Goal: Information Seeking & Learning: Understand process/instructions

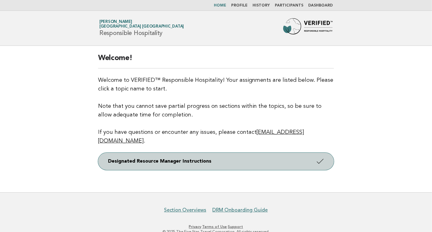
click at [191, 153] on link "Designated Resource Manager Instructions" at bounding box center [216, 161] width 236 height 17
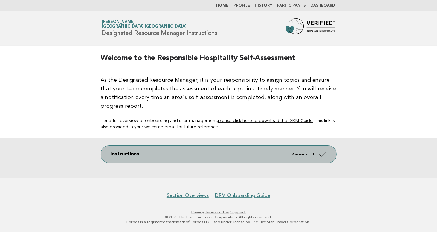
click at [230, 152] on link "Instructions Answers: 0" at bounding box center [219, 153] width 236 height 17
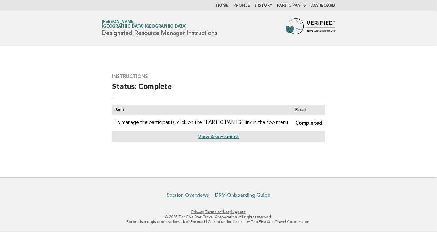
click at [248, 5] on link "Profile" at bounding box center [242, 6] width 16 height 4
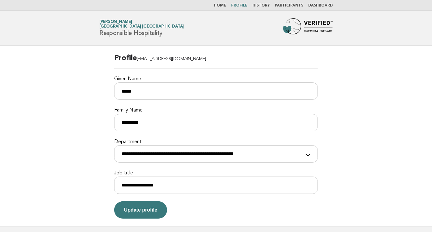
click at [287, 6] on link "Participants" at bounding box center [289, 6] width 28 height 4
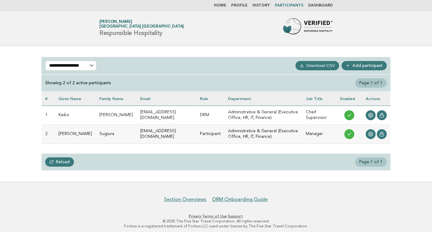
click at [325, 4] on link "Dashboard" at bounding box center [320, 6] width 24 height 4
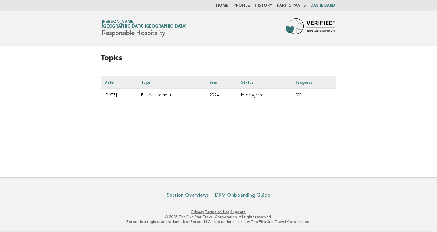
click at [229, 5] on link "Home" at bounding box center [223, 6] width 12 height 4
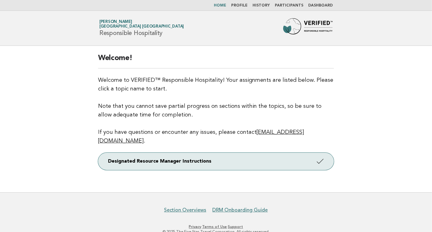
click at [223, 5] on link "Home" at bounding box center [220, 6] width 12 height 4
click at [244, 207] on link "DRM Onboarding Guide" at bounding box center [240, 210] width 55 height 6
click at [192, 207] on link "Section Overviews" at bounding box center [185, 210] width 42 height 6
